Goal: Share content: Share content

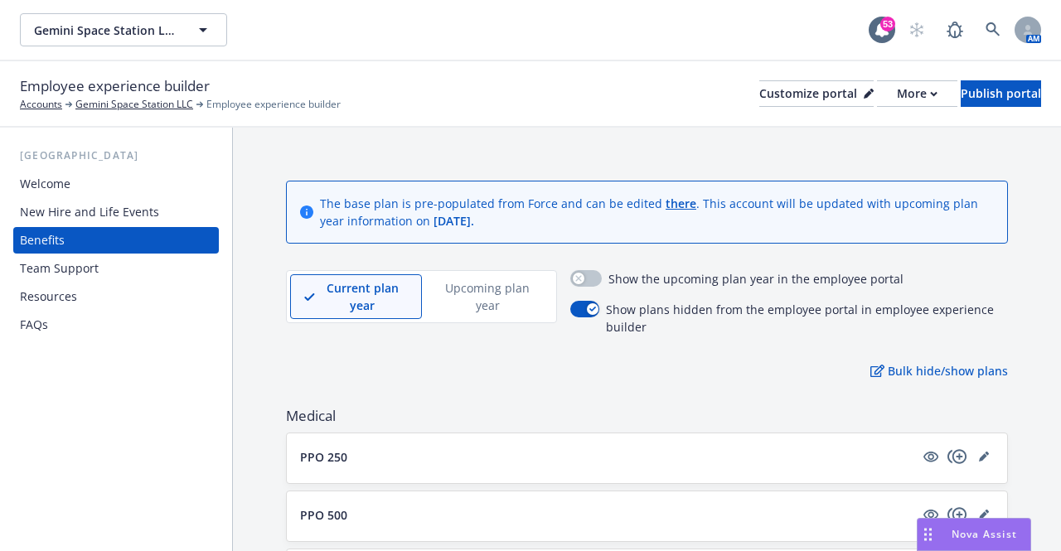
scroll to position [2774, 0]
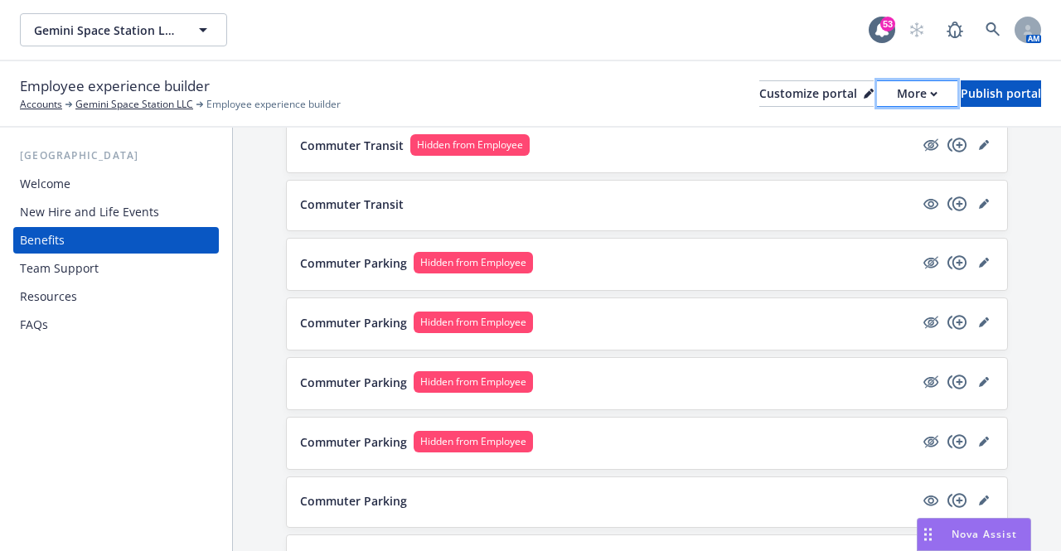
click at [897, 90] on div "More" at bounding box center [917, 93] width 41 height 25
click at [834, 136] on link "Copy preview link" at bounding box center [828, 130] width 151 height 33
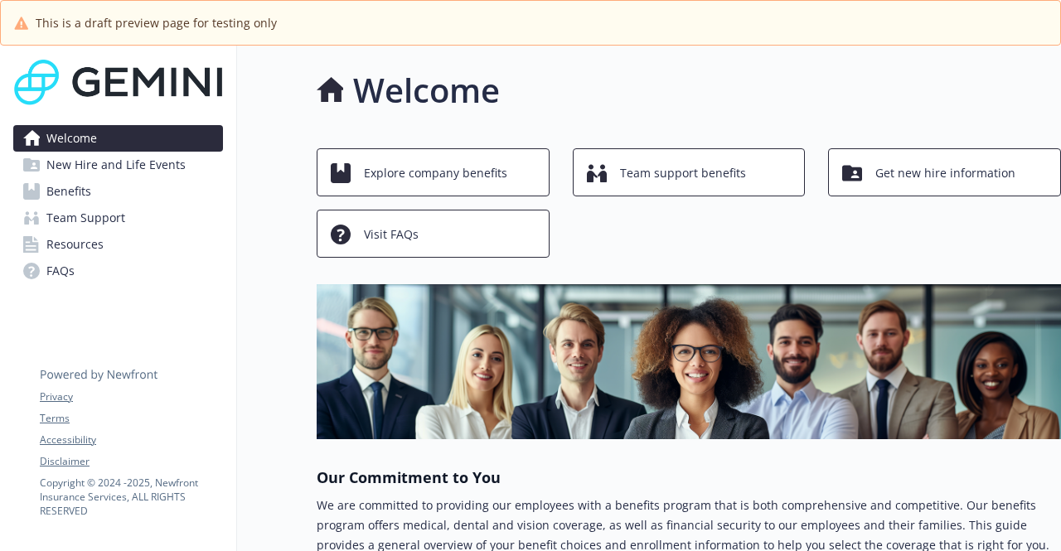
click at [89, 183] on span "Benefits" at bounding box center [68, 191] width 45 height 27
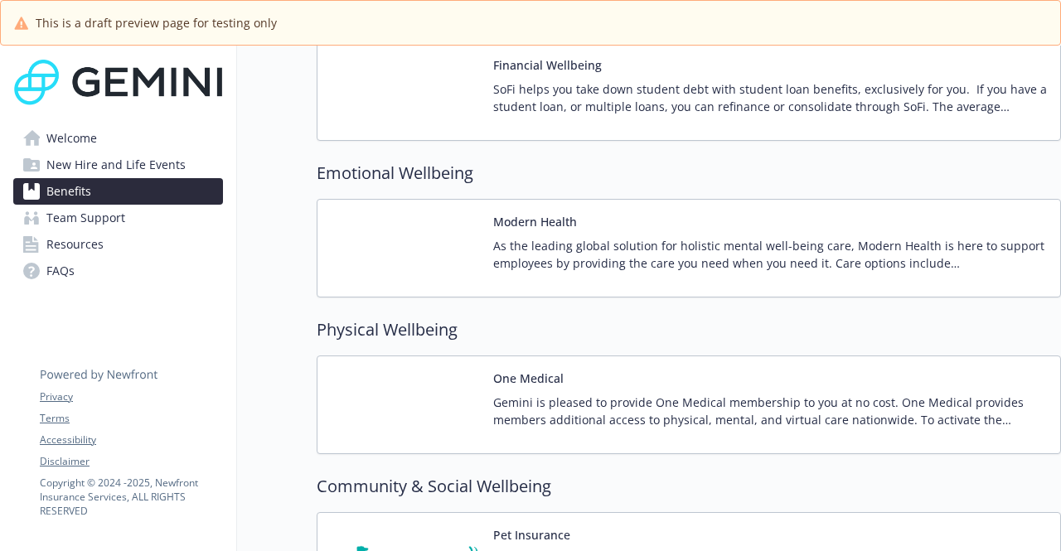
scroll to position [2740, 0]
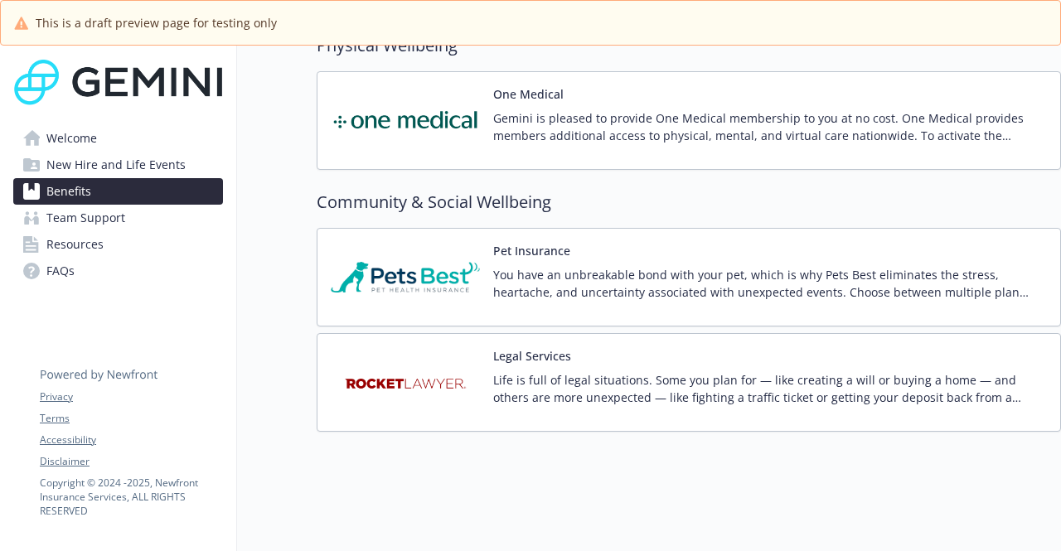
click at [383, 274] on img at bounding box center [405, 277] width 149 height 70
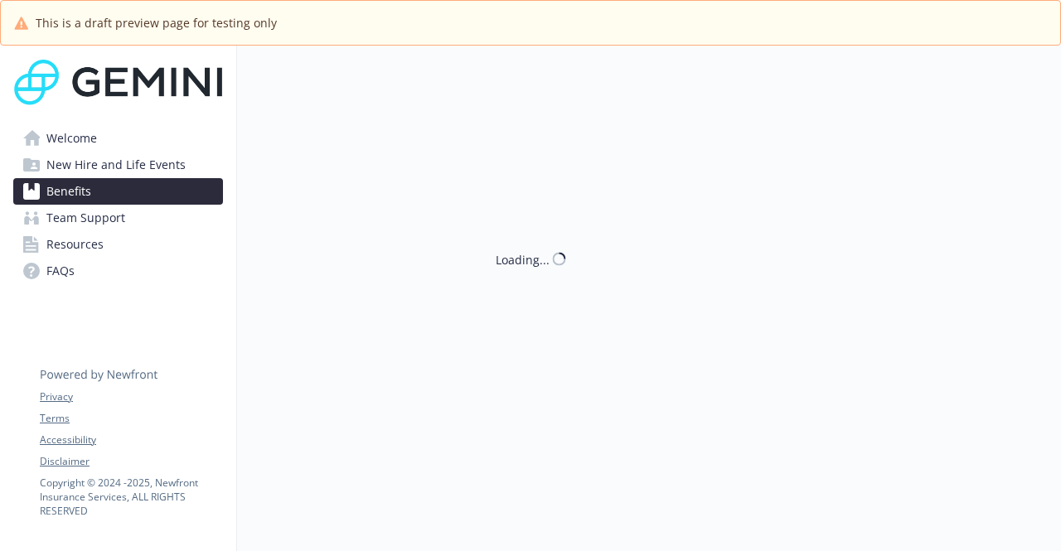
scroll to position [2740, 0]
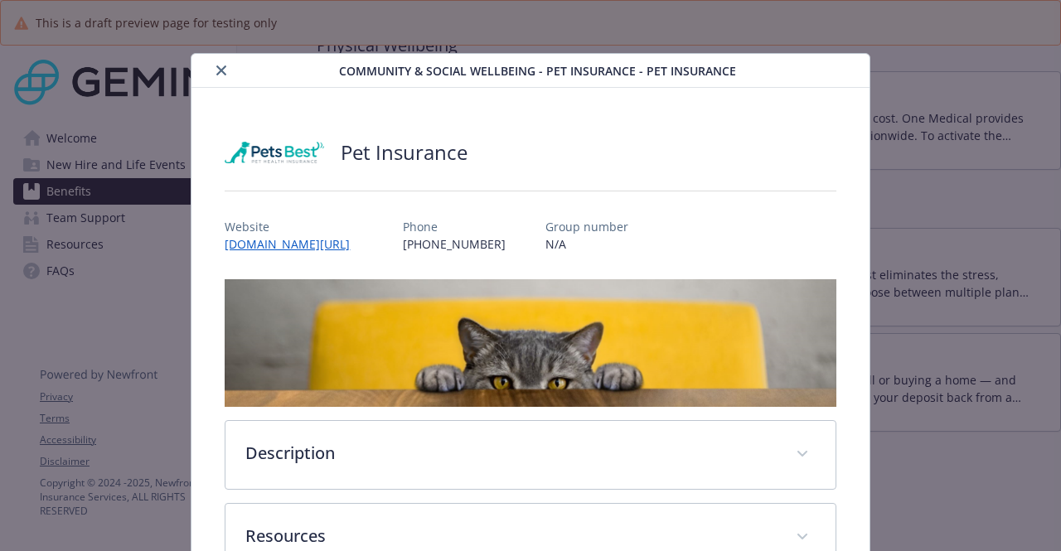
click at [219, 69] on icon "close" at bounding box center [221, 70] width 10 height 10
